Goal: Check status

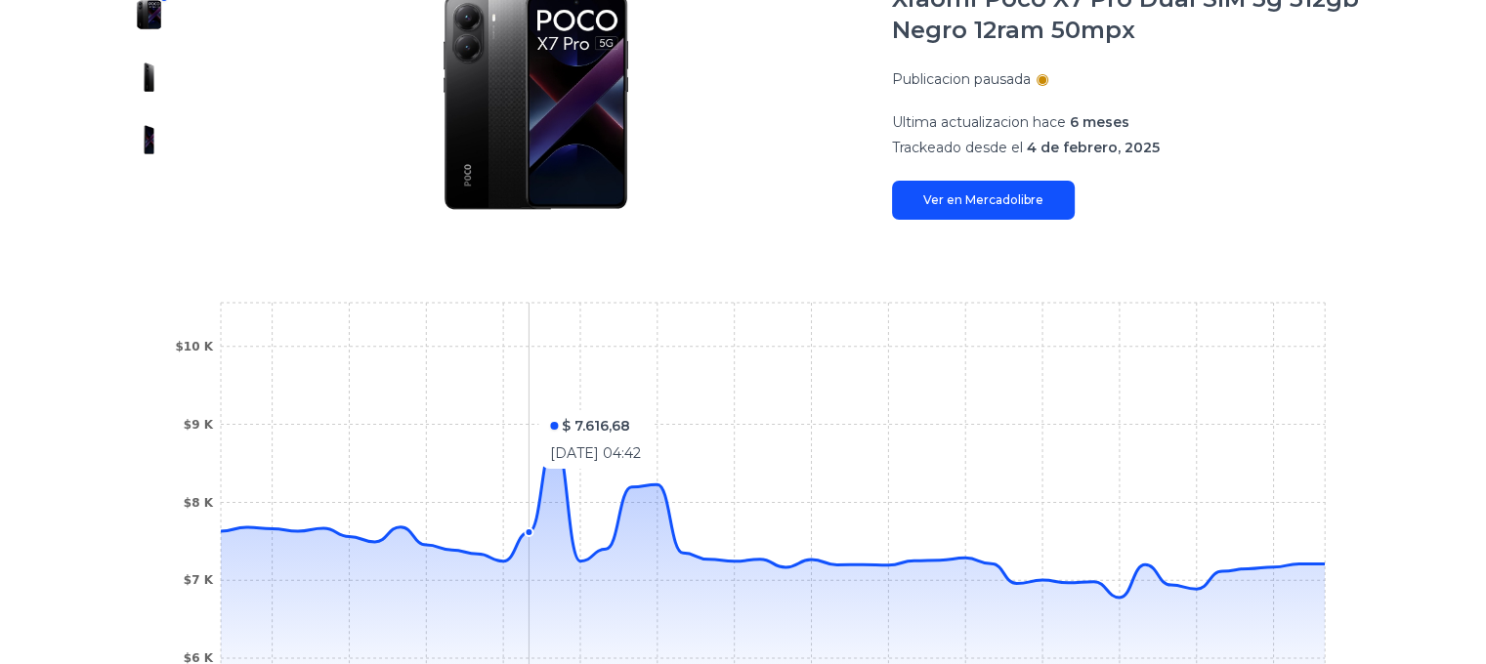
scroll to position [98, 0]
